Goal: Task Accomplishment & Management: Manage account settings

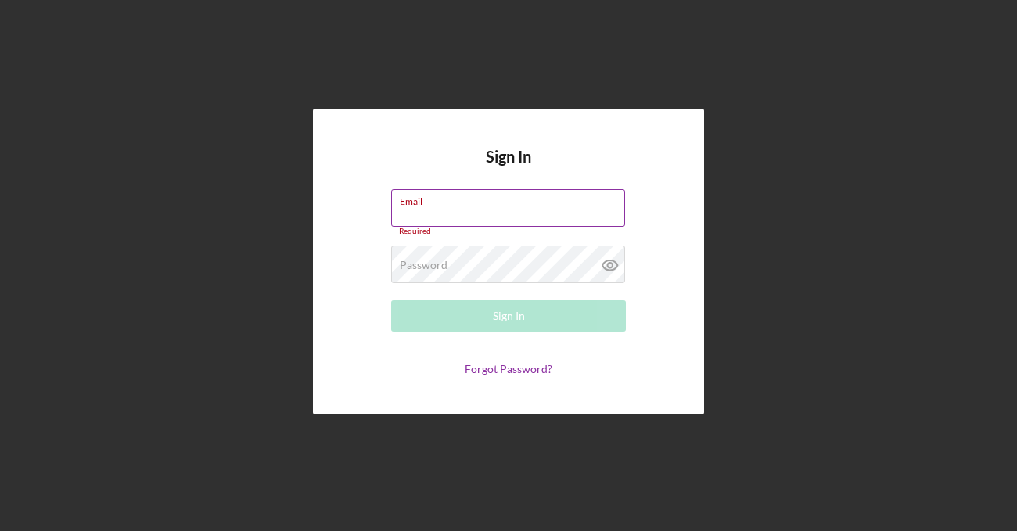
click at [472, 209] on input "Email" at bounding box center [508, 208] width 234 height 38
paste input "[EMAIL_ADDRESS][DOMAIN_NAME]"
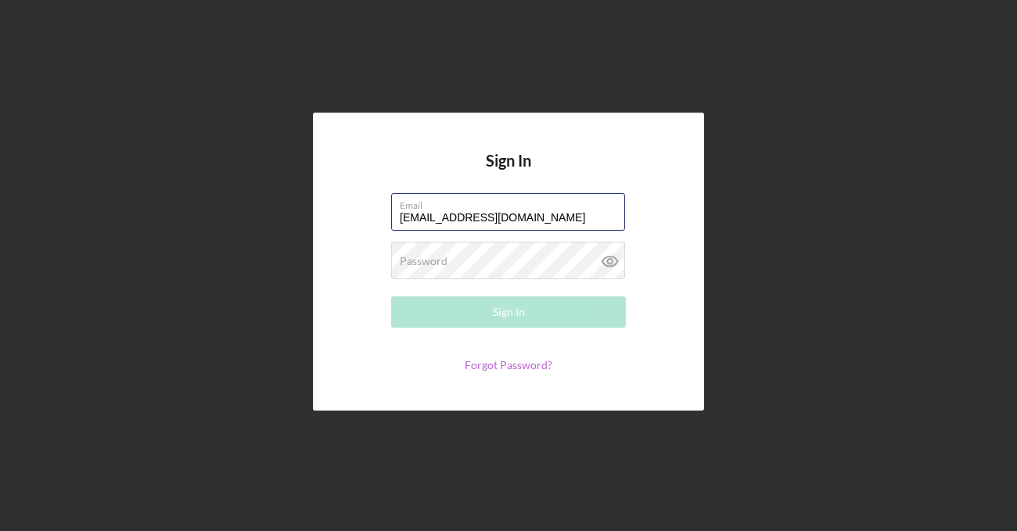
type input "[EMAIL_ADDRESS][DOMAIN_NAME]"
click at [503, 366] on link "Forgot Password?" at bounding box center [509, 364] width 88 height 13
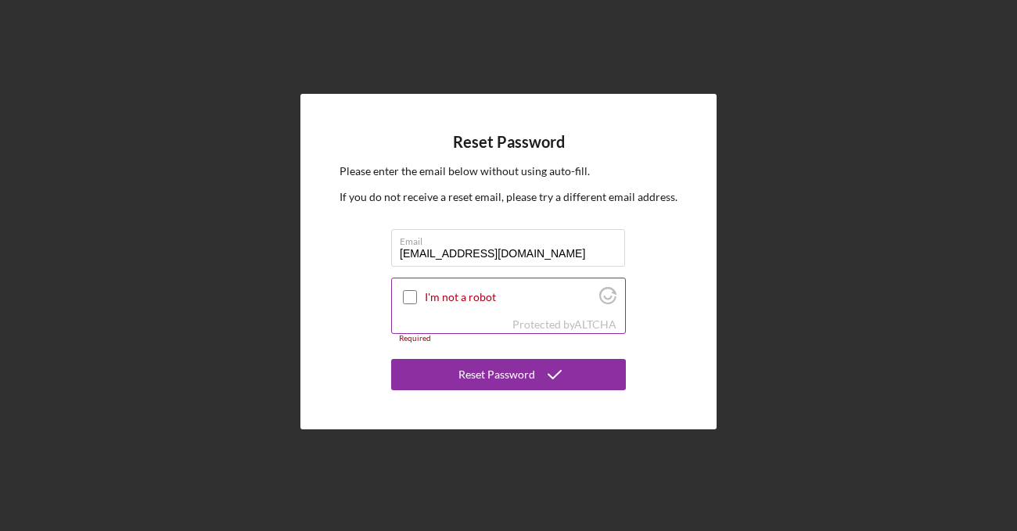
type input "[EMAIL_ADDRESS][DOMAIN_NAME]"
click at [408, 291] on input "I'm not a robot" at bounding box center [410, 297] width 14 height 14
checkbox input "true"
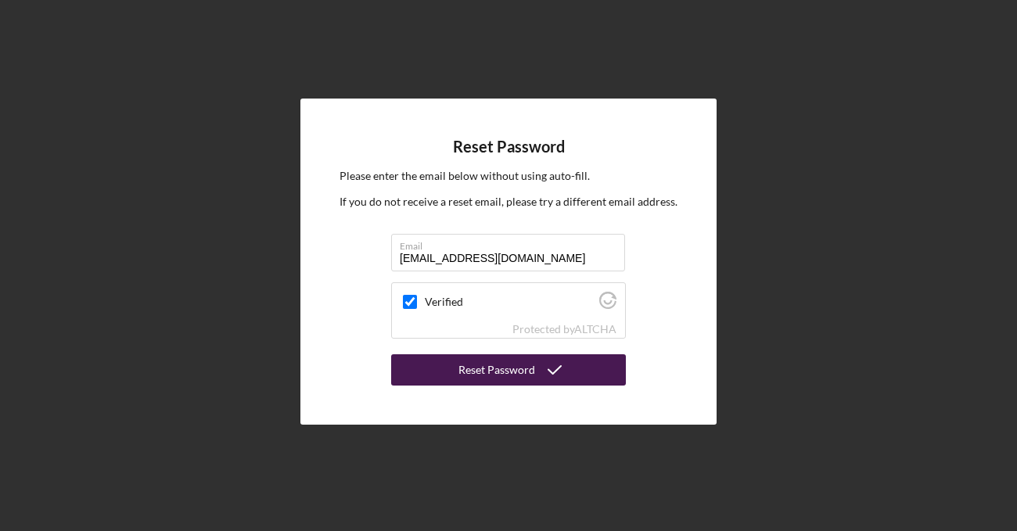
click at [484, 374] on div "Reset Password" at bounding box center [496, 369] width 77 height 31
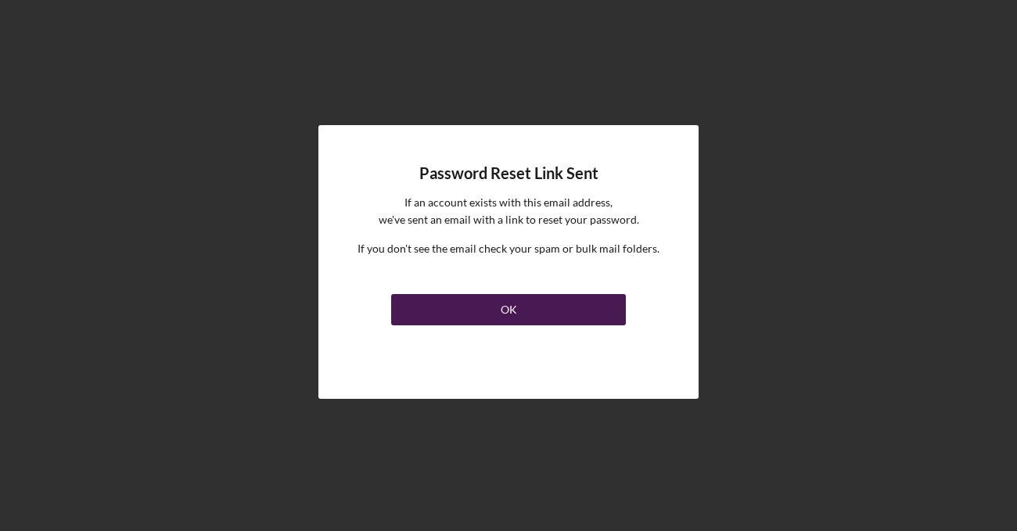
click at [500, 311] on button "OK" at bounding box center [508, 309] width 235 height 31
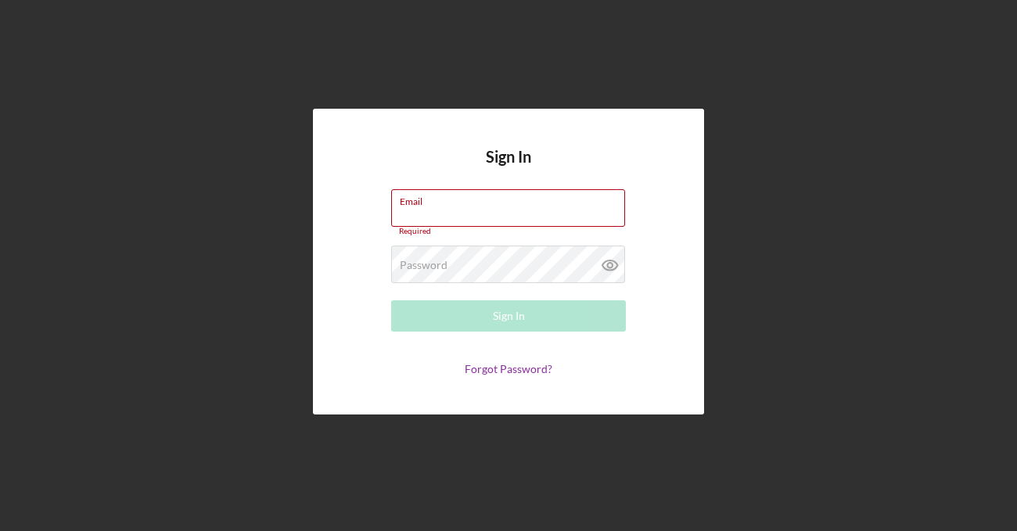
paste input "[EMAIL_ADDRESS][DOMAIN_NAME]"
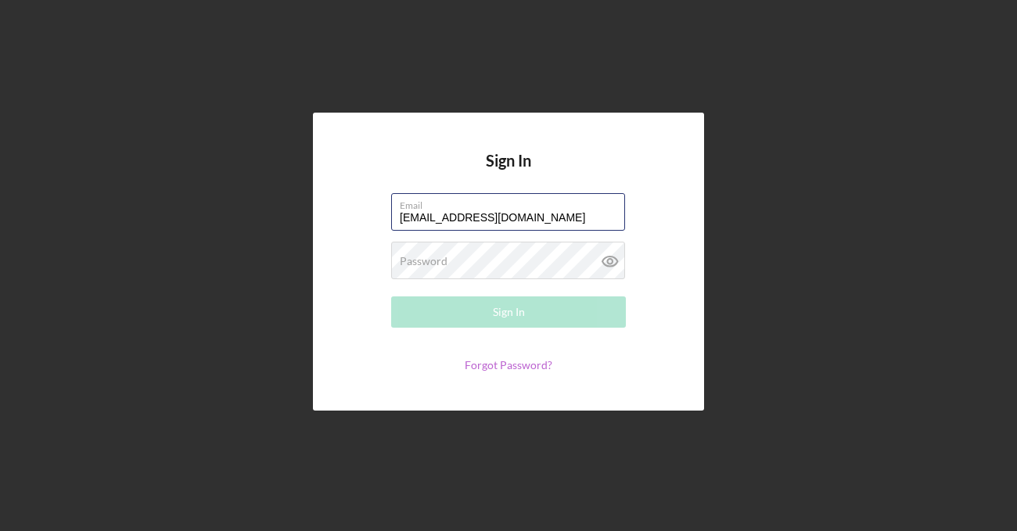
type input "[EMAIL_ADDRESS][DOMAIN_NAME]"
click at [515, 367] on link "Forgot Password?" at bounding box center [509, 364] width 88 height 13
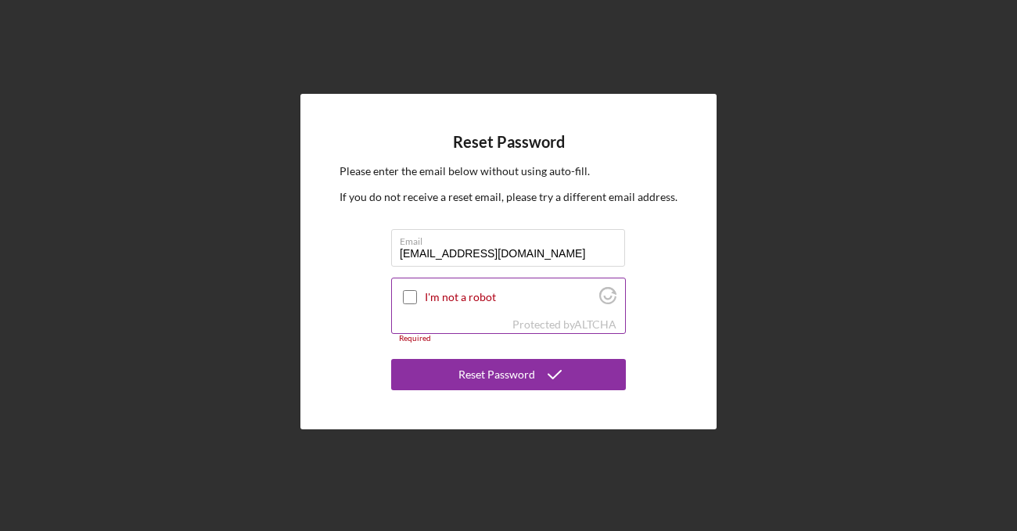
type input "[EMAIL_ADDRESS][DOMAIN_NAME]"
click at [407, 295] on input "I'm not a robot" at bounding box center [410, 297] width 14 height 14
checkbox input "true"
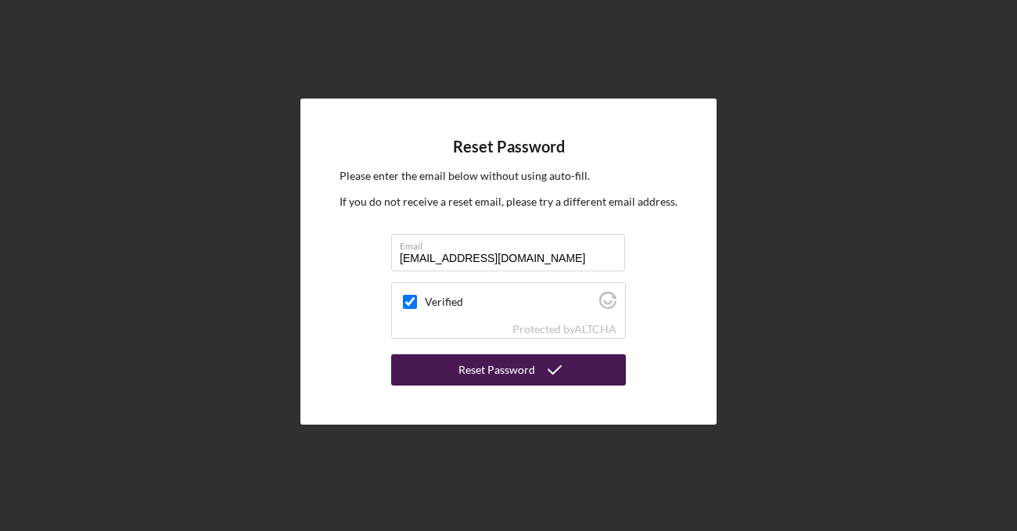
click at [461, 377] on div "Reset Password" at bounding box center [496, 369] width 77 height 31
